Goal: Task Accomplishment & Management: Manage account settings

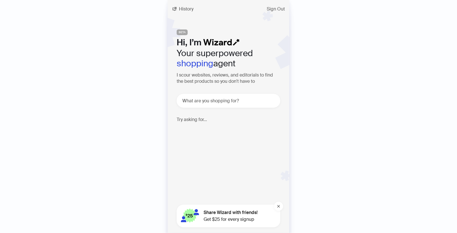
scroll to position [1216, 0]
click at [284, 8] on span "Sign Out" at bounding box center [276, 9] width 18 height 5
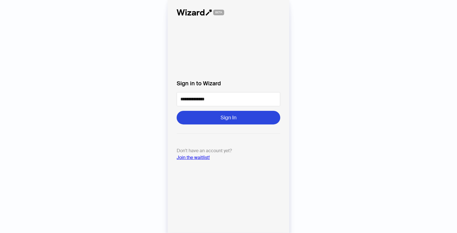
click at [350, 102] on div "**********" at bounding box center [228, 116] width 457 height 233
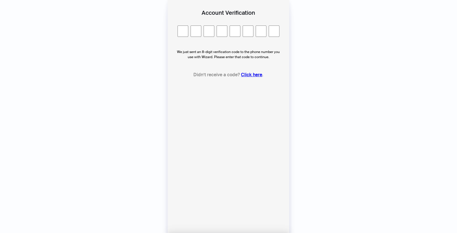
scroll to position [0, 215]
